Goal: Information Seeking & Learning: Find specific fact

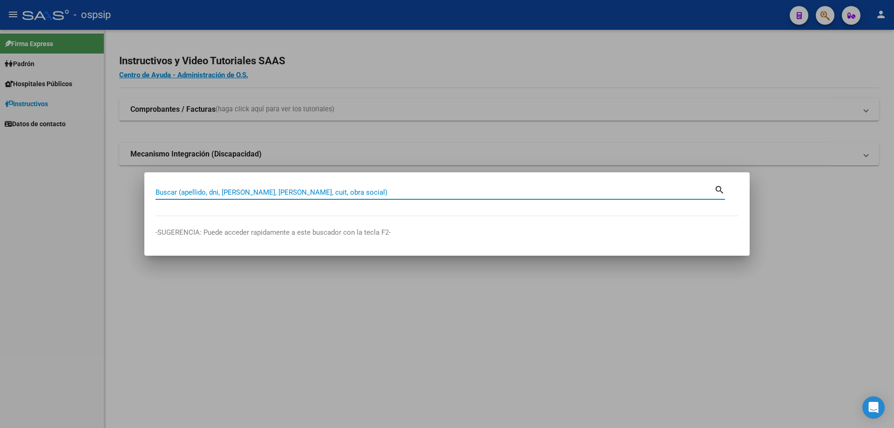
paste input "20589912"
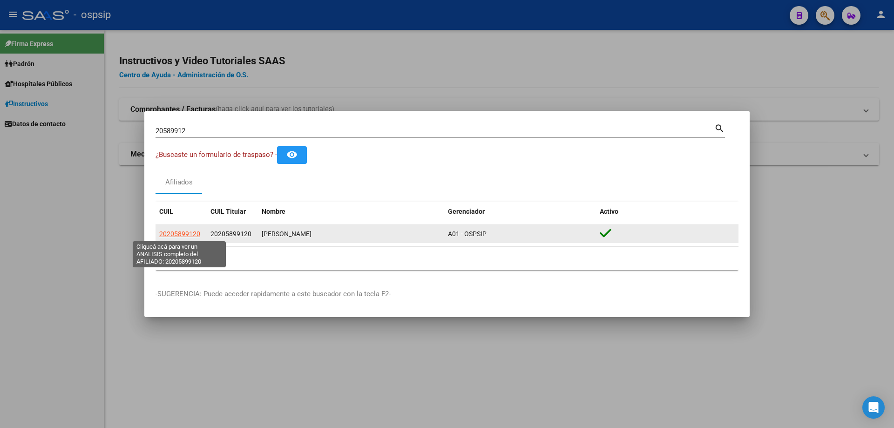
click at [190, 234] on span "20205899120" at bounding box center [179, 233] width 41 height 7
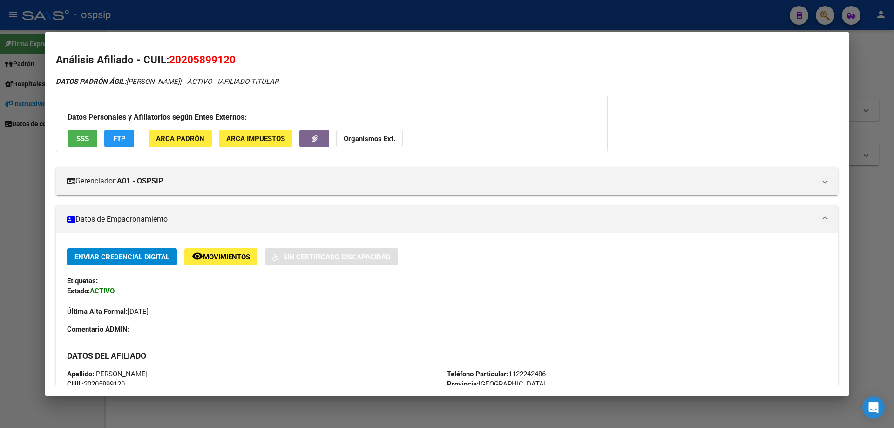
scroll to position [93, 0]
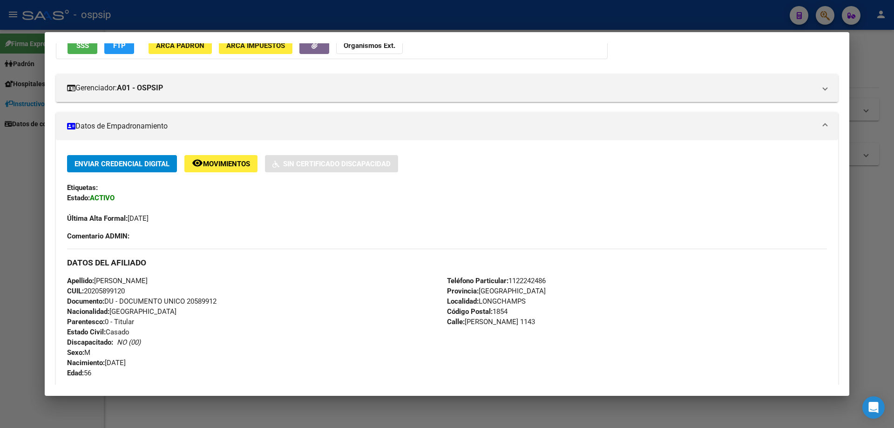
click at [193, 306] on span "Documento: DU - DOCUMENTO UNICO 20589912" at bounding box center [142, 301] width 150 height 8
click at [194, 306] on span "Documento: DU - DOCUMENTO UNICO 20589912" at bounding box center [142, 301] width 150 height 8
copy span "20589912"
click at [200, 303] on span "Documento: DU - DOCUMENTO UNICO 20589912" at bounding box center [142, 301] width 150 height 8
drag, startPoint x: 200, startPoint y: 303, endPoint x: 195, endPoint y: 299, distance: 6.5
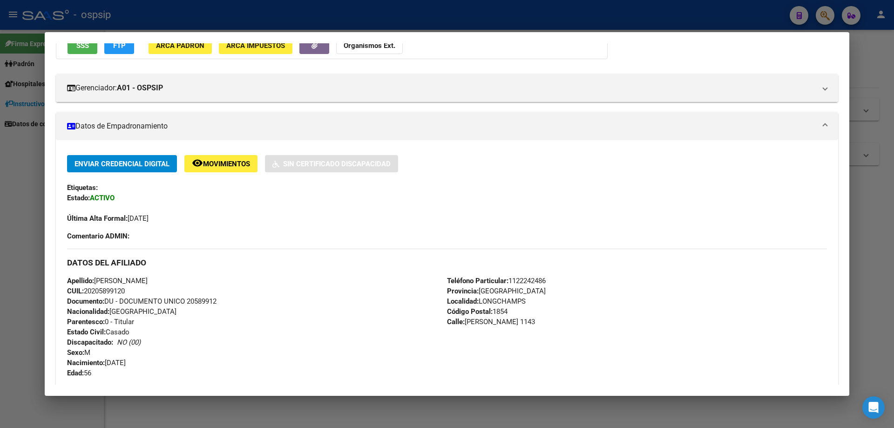
click at [195, 299] on span "Documento: DU - DOCUMENTO UNICO 20589912" at bounding box center [142, 301] width 150 height 8
copy span "20589912"
click at [213, 309] on div "Apellido: [PERSON_NAME] CUIL: 20205899120 Documento: DU - DOCUMENTO UNICO 20589…" at bounding box center [257, 327] width 380 height 102
click at [0, 287] on div at bounding box center [447, 214] width 894 height 428
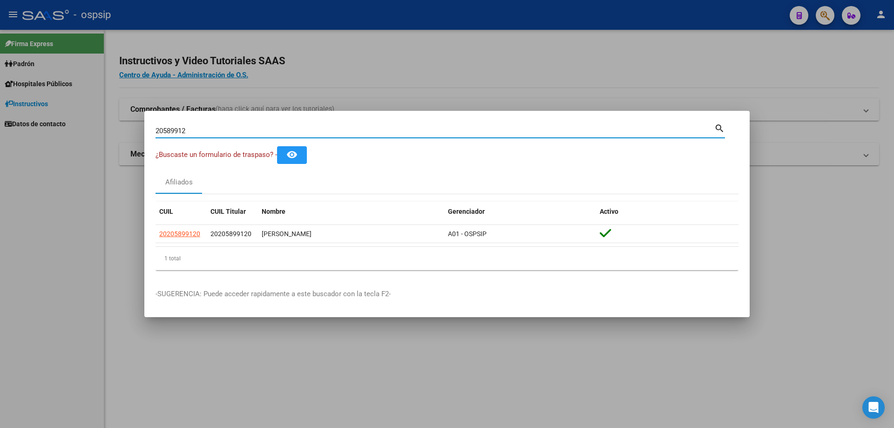
click at [198, 131] on input "20589912" at bounding box center [435, 131] width 559 height 8
click at [198, 136] on div "20589912 Buscar (apellido, dni, [PERSON_NAME], [PERSON_NAME], cuit, obra social)" at bounding box center [435, 131] width 559 height 14
click at [200, 136] on div "20589912 Buscar (apellido, dni, [PERSON_NAME], [PERSON_NAME], cuit, obra social)" at bounding box center [435, 131] width 559 height 14
paste input "2721112418600"
click at [214, 130] on input "205899122721112418600" at bounding box center [435, 131] width 559 height 8
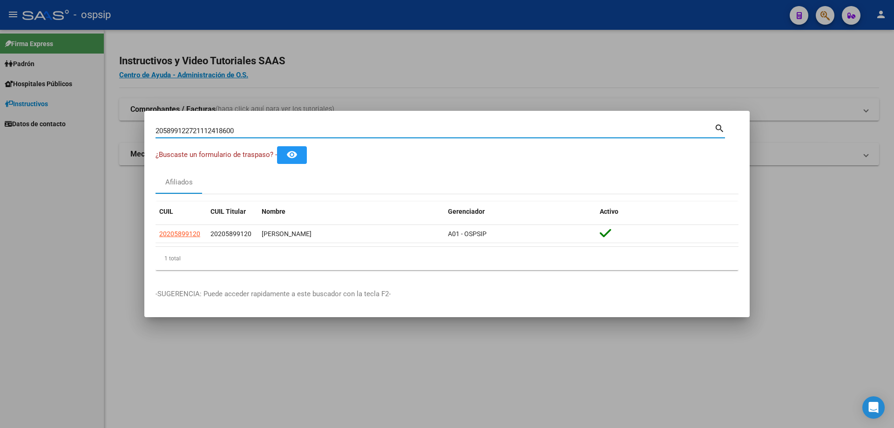
click at [214, 129] on input "205899122721112418600" at bounding box center [435, 131] width 559 height 8
paste input
drag, startPoint x: 163, startPoint y: 129, endPoint x: 139, endPoint y: 131, distance: 23.8
click at [139, 131] on div "272111241860 Buscar (apellido, dni, cuil, nro traspaso, cuit, obra social) sear…" at bounding box center [447, 214] width 894 height 428
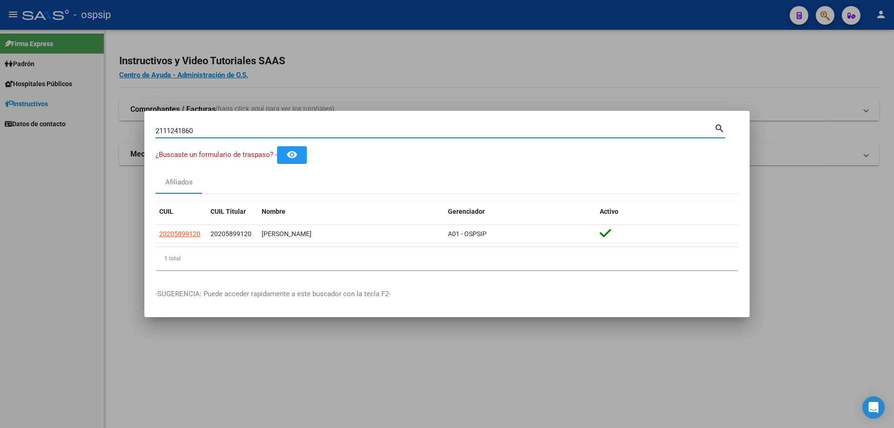
drag, startPoint x: 157, startPoint y: 130, endPoint x: 164, endPoint y: 129, distance: 7.1
click at [164, 129] on input "2111241860" at bounding box center [435, 131] width 559 height 8
click at [162, 132] on input "2111241860" at bounding box center [435, 131] width 559 height 8
click at [170, 130] on input "2111241860" at bounding box center [435, 131] width 559 height 8
click at [180, 129] on input "2111241860" at bounding box center [435, 131] width 559 height 8
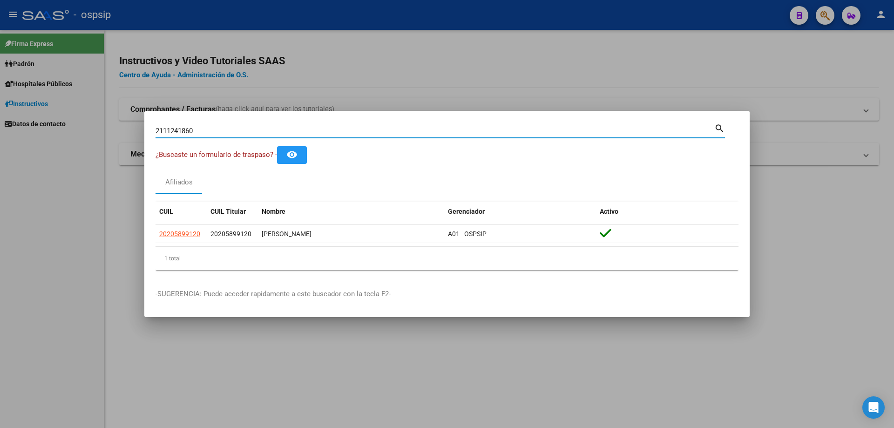
click at [187, 129] on input "2111241860" at bounding box center [435, 131] width 559 height 8
type input "21112418"
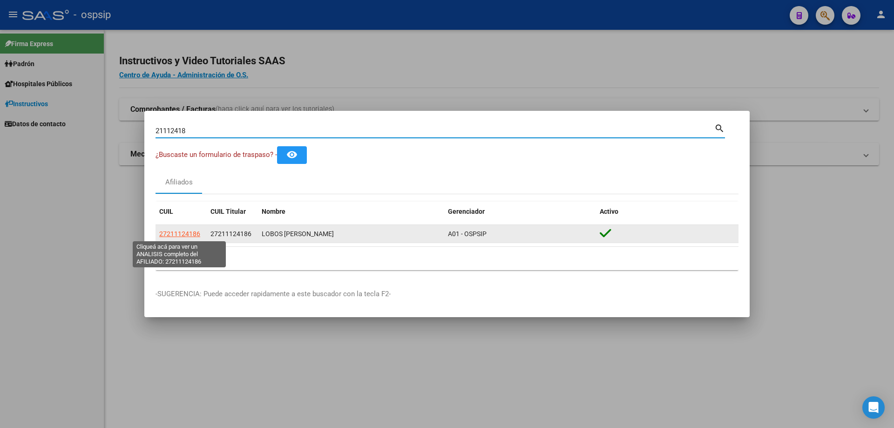
click at [195, 233] on span "27211124186" at bounding box center [179, 233] width 41 height 7
type textarea "27211124186"
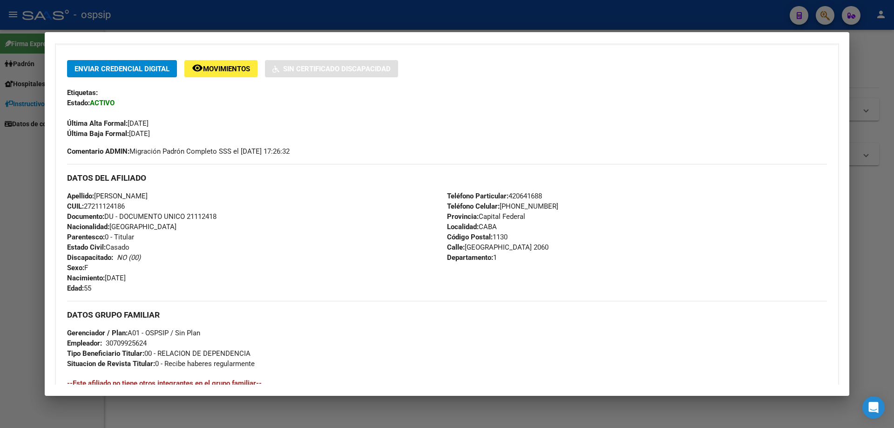
scroll to position [204, 0]
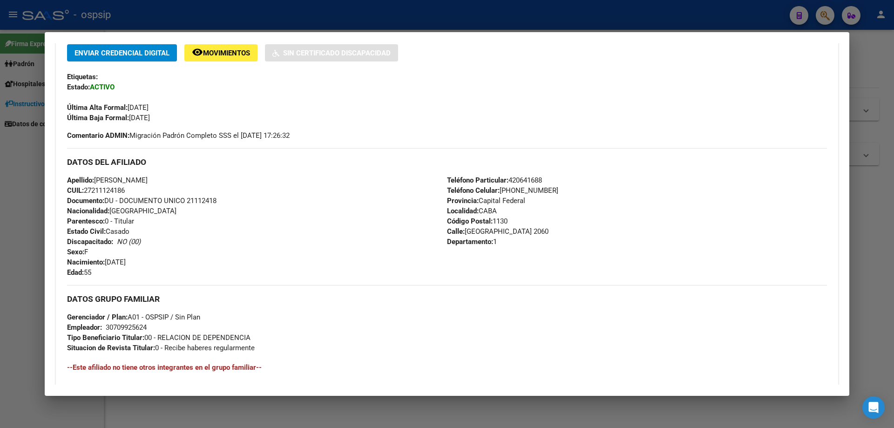
click at [197, 200] on span "Documento: DU - DOCUMENTO UNICO 21112418" at bounding box center [142, 201] width 150 height 8
copy span "21112418"
click at [211, 215] on div "Apellido: [PERSON_NAME] CUIL: 27211124186 Documento: DU - DOCUMENTO UNICO 21112…" at bounding box center [257, 226] width 380 height 102
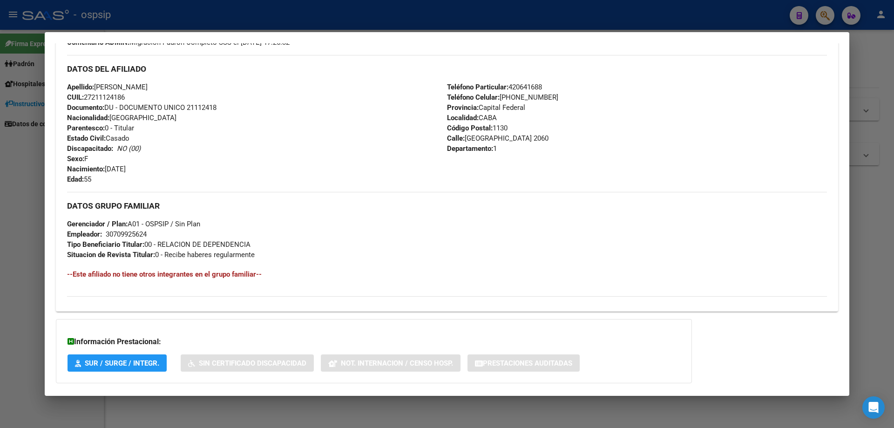
drag, startPoint x: 320, startPoint y: 293, endPoint x: 219, endPoint y: 336, distance: 108.7
click at [219, 339] on div "Información Prestacional: SUR / SURGE / INTEGR. Sin Certificado Discapacidad No…" at bounding box center [374, 351] width 636 height 64
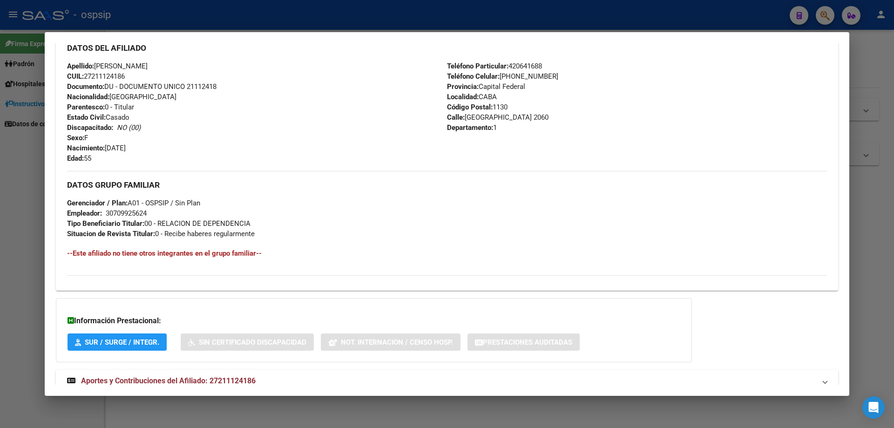
scroll to position [347, 0]
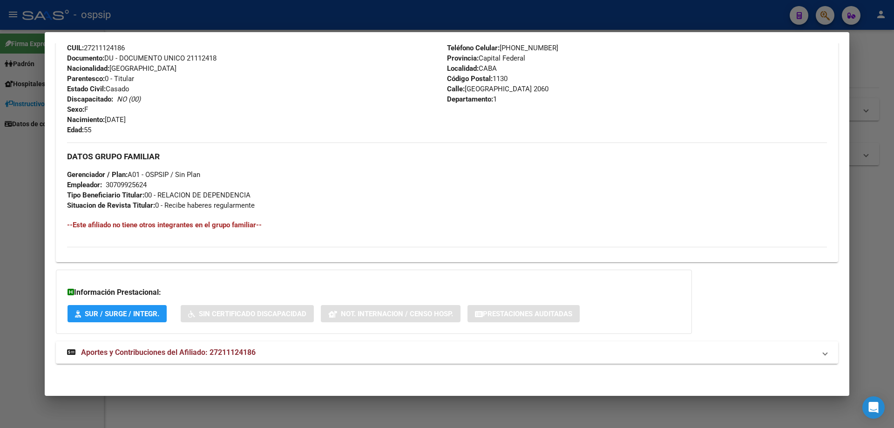
click at [228, 348] on span "Aportes y Contribuciones del Afiliado: 27211124186" at bounding box center [168, 352] width 175 height 9
click at [44, 195] on div "21112418 Buscar (apellido, dni, cuil, nro traspaso, cuit, obra social) search ¿…" at bounding box center [447, 214] width 894 height 428
click at [0, 213] on div at bounding box center [447, 214] width 894 height 428
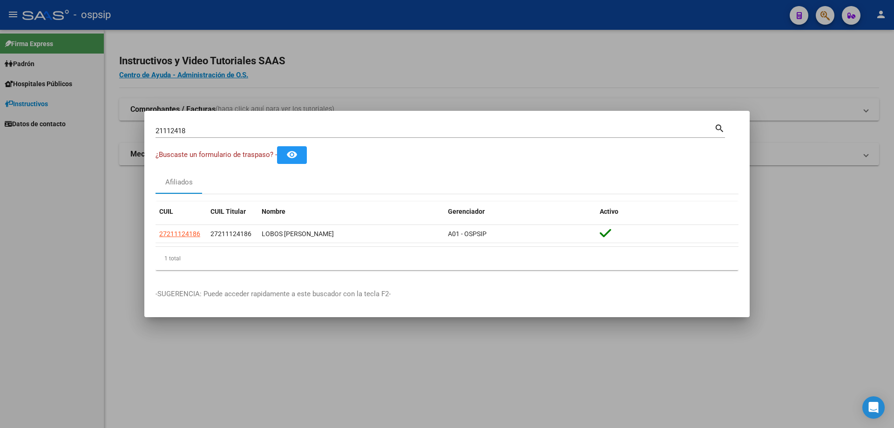
click at [167, 131] on input "21112418" at bounding box center [435, 131] width 559 height 8
type input "20852545"
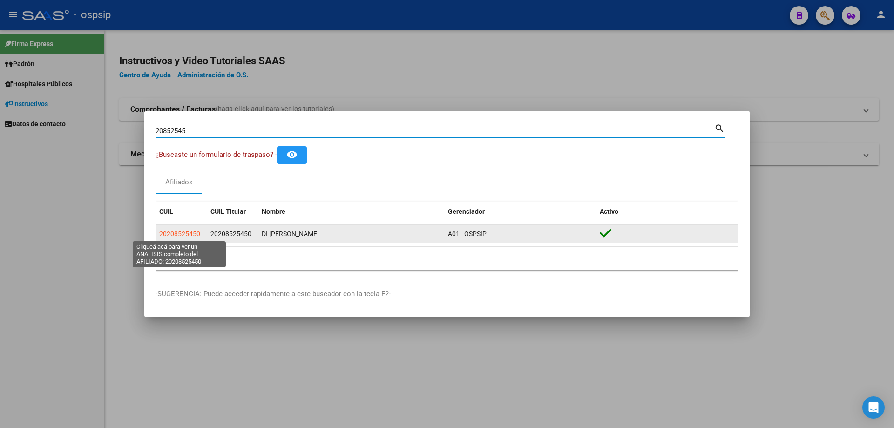
click at [170, 235] on span "20208525450" at bounding box center [179, 233] width 41 height 7
type textarea "20208525450"
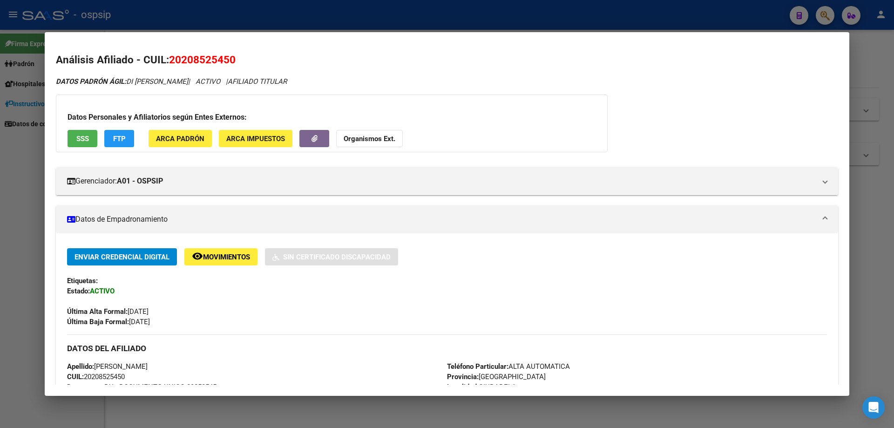
scroll to position [140, 0]
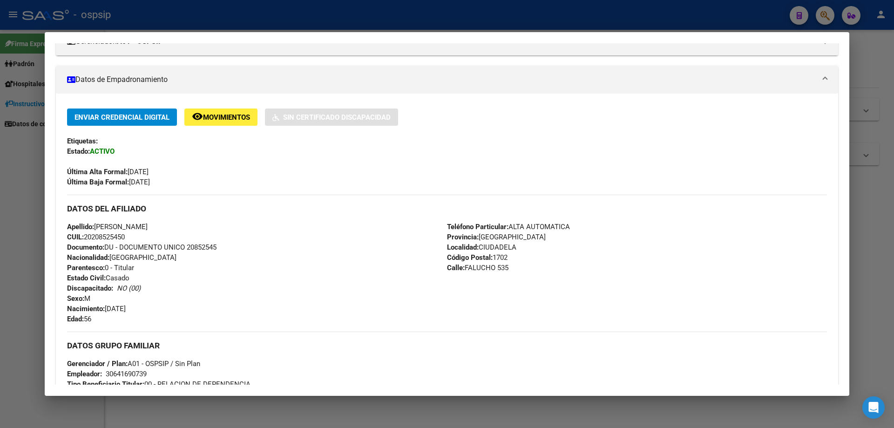
click at [197, 244] on span "Documento: DU - DOCUMENTO UNICO 20852545" at bounding box center [142, 247] width 150 height 8
copy span "20852545"
click at [211, 261] on div "Apellido: [PERSON_NAME] DI [PERSON_NAME]: 20208525450 Documento: DU - DOCUMENTO…" at bounding box center [257, 273] width 380 height 102
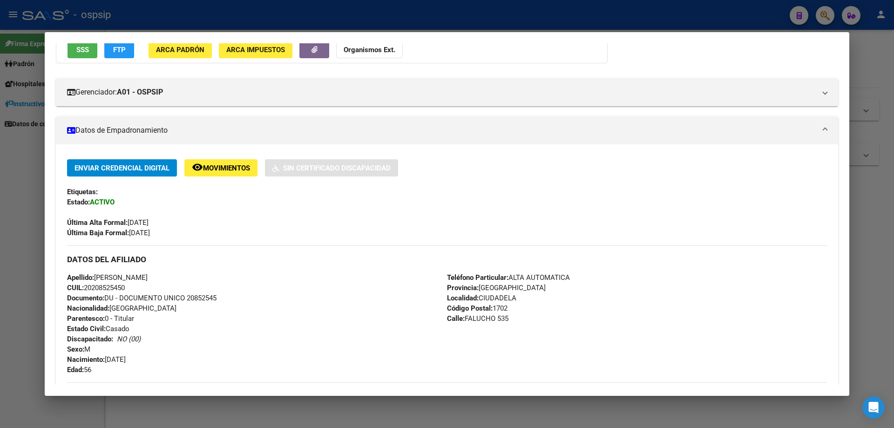
scroll to position [93, 0]
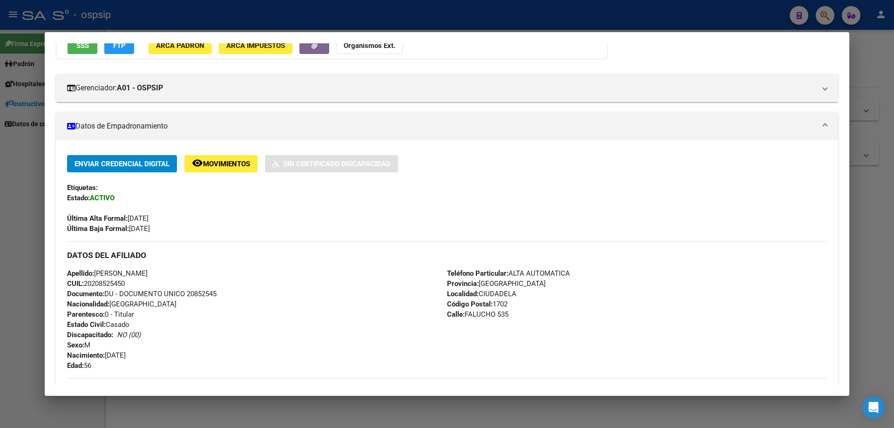
click at [204, 289] on div "Apellido: [PERSON_NAME] DI [PERSON_NAME]: 20208525450 Documento: DU - DOCUMENTO…" at bounding box center [257, 319] width 380 height 102
click at [204, 293] on span "Documento: DU - DOCUMENTO UNICO 20852545" at bounding box center [142, 294] width 150 height 8
copy span "20852545"
click at [217, 300] on div "Apellido: [PERSON_NAME] DI [PERSON_NAME]: 20208525450 Documento: DU - DOCUMENTO…" at bounding box center [257, 319] width 380 height 102
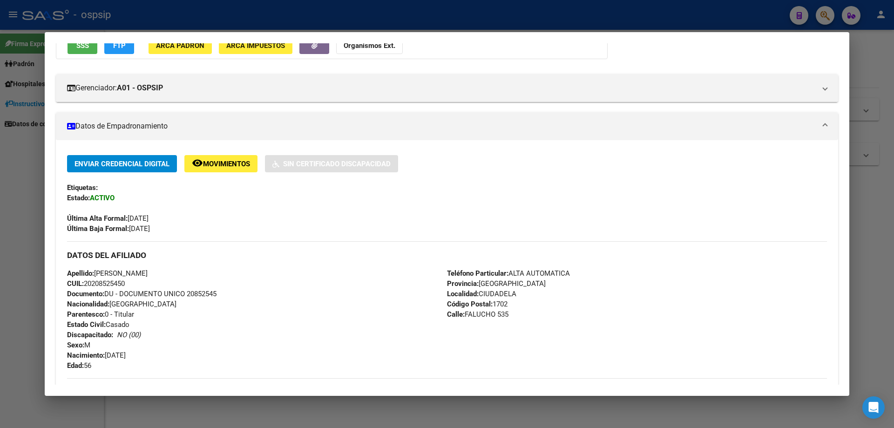
click at [204, 292] on span "Documento: DU - DOCUMENTO UNICO 20852545" at bounding box center [142, 294] width 150 height 8
copy span "20852545"
click at [218, 303] on div "Apellido: [PERSON_NAME] DI [PERSON_NAME]: 20208525450 Documento: DU - DOCUMENTO…" at bounding box center [257, 319] width 380 height 102
click at [11, 245] on div at bounding box center [447, 214] width 894 height 428
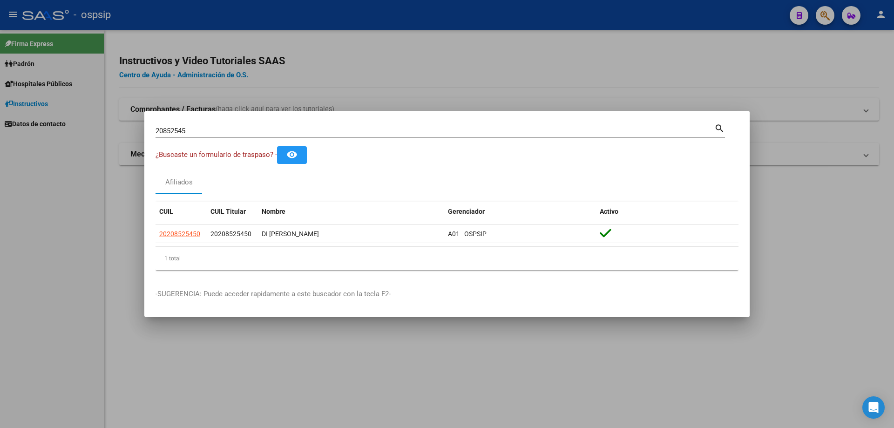
click at [174, 133] on input "20852545" at bounding box center [435, 131] width 559 height 8
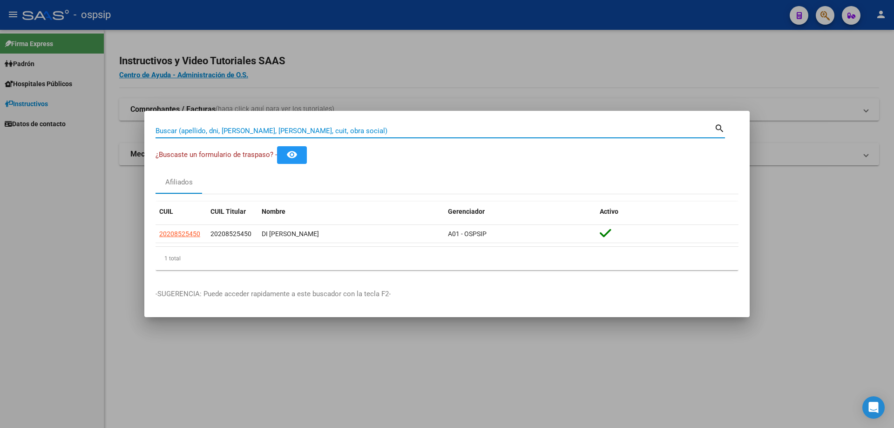
click at [191, 126] on div "Buscar (apellido, dni, [PERSON_NAME], [PERSON_NAME], cuit, obra social)" at bounding box center [435, 131] width 559 height 14
paste input "26472348"
type input "26472348"
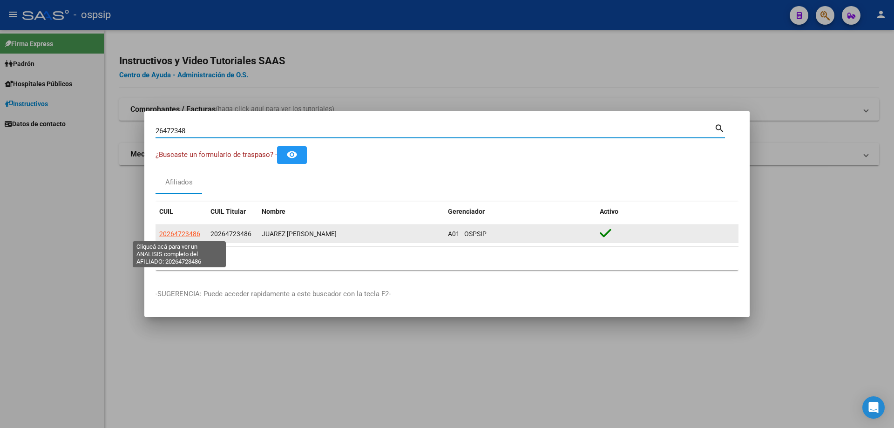
click at [177, 236] on span "20264723486" at bounding box center [179, 233] width 41 height 7
type textarea "20264723486"
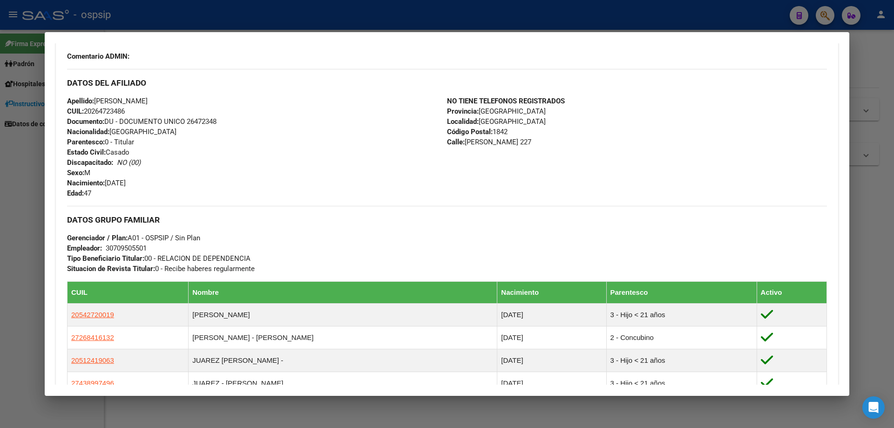
scroll to position [279, 0]
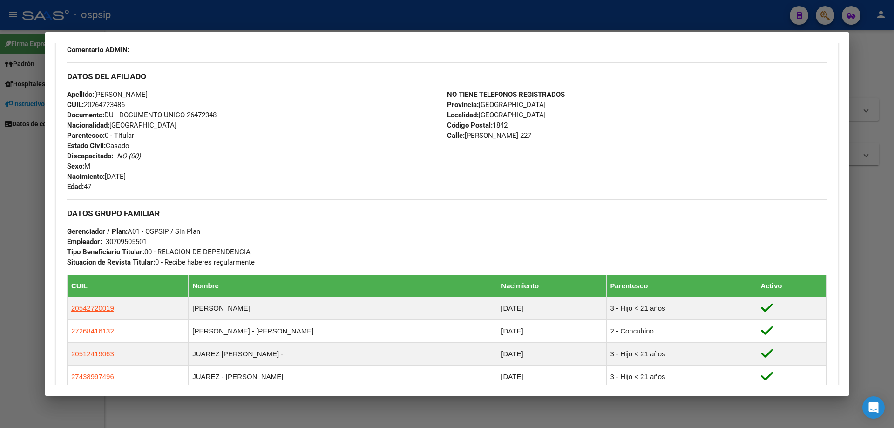
click at [0, 281] on div at bounding box center [447, 214] width 894 height 428
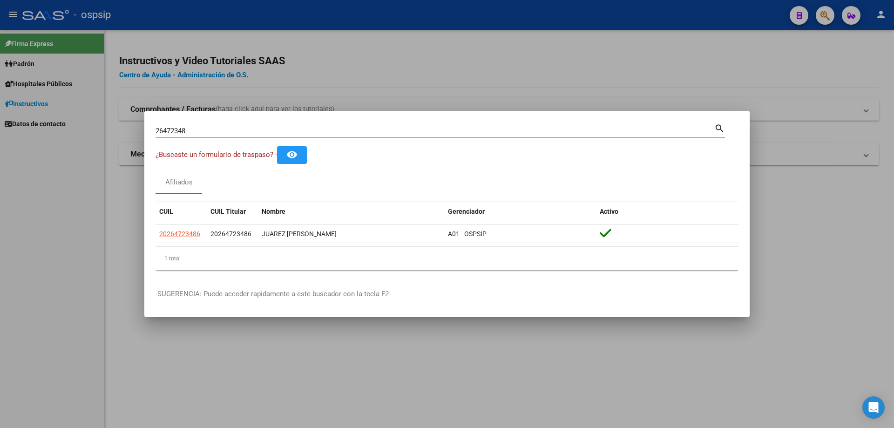
drag, startPoint x: 30, startPoint y: 279, endPoint x: 309, endPoint y: 124, distance: 319.6
click at [309, 124] on div "26472348 Buscar (apellido, dni, [PERSON_NAME], [PERSON_NAME], cuit, obra social)" at bounding box center [435, 131] width 559 height 14
click at [309, 127] on div "26472348 Buscar (apellido, dni, [PERSON_NAME], [PERSON_NAME], cuit, obra social)" at bounding box center [435, 131] width 559 height 14
click at [309, 127] on input "26472348" at bounding box center [435, 131] width 559 height 8
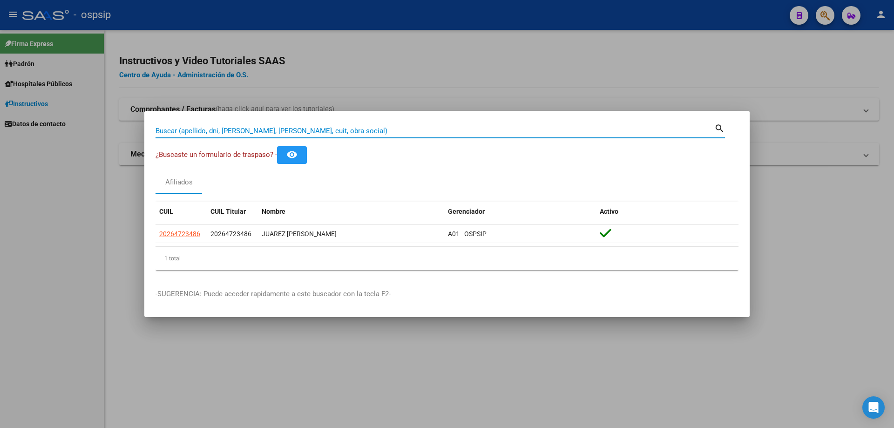
paste input "2017408593600"
drag, startPoint x: 156, startPoint y: 130, endPoint x: 162, endPoint y: 129, distance: 5.8
click at [162, 129] on input "20174085936" at bounding box center [435, 131] width 559 height 8
click at [160, 130] on input "174085936" at bounding box center [435, 131] width 559 height 8
click at [165, 131] on input "174085936" at bounding box center [435, 131] width 559 height 8
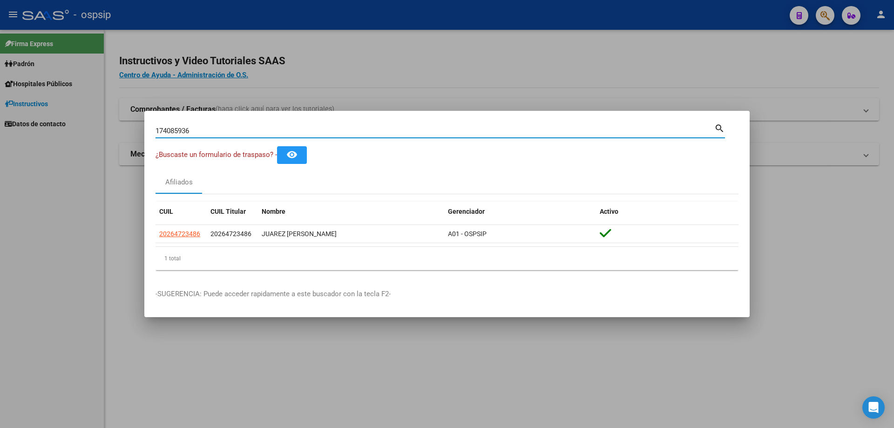
click at [169, 130] on input "174085936" at bounding box center [435, 131] width 559 height 8
click at [171, 130] on input "174085936" at bounding box center [435, 131] width 559 height 8
click at [175, 130] on input "174085936" at bounding box center [435, 131] width 559 height 8
click at [179, 131] on input "174085936" at bounding box center [435, 131] width 559 height 8
click at [184, 130] on input "174085936" at bounding box center [435, 131] width 559 height 8
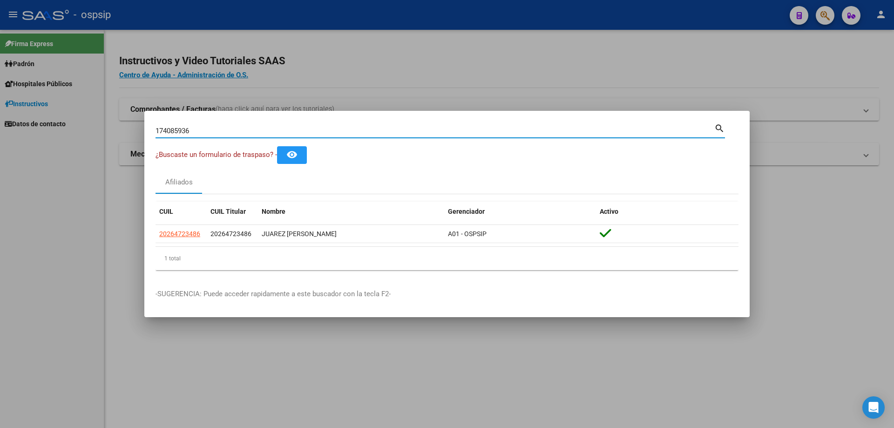
click at [191, 131] on input "174085936" at bounding box center [435, 131] width 559 height 8
type input "17408593"
click at [148, 32] on div at bounding box center [447, 214] width 894 height 428
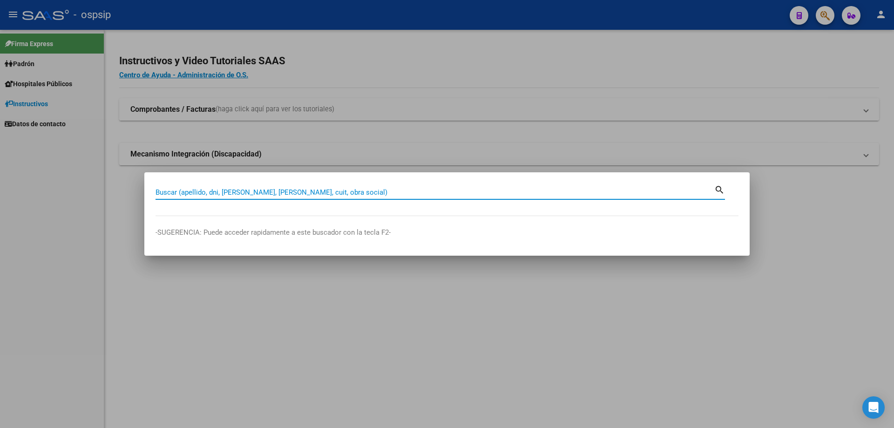
paste input "7606002"
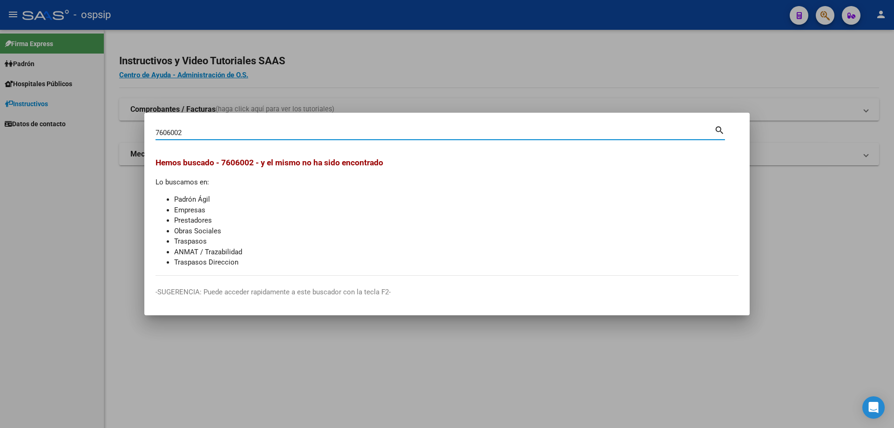
click at [156, 130] on input "7606002" at bounding box center [435, 133] width 559 height 8
type input "07606002"
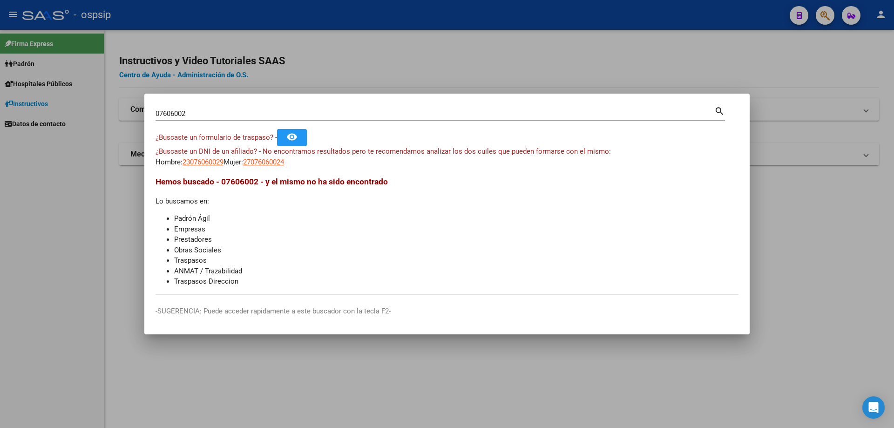
drag, startPoint x: 17, startPoint y: 258, endPoint x: 11, endPoint y: 349, distance: 91.9
click at [10, 349] on div at bounding box center [447, 214] width 894 height 428
